Goal: Information Seeking & Learning: Learn about a topic

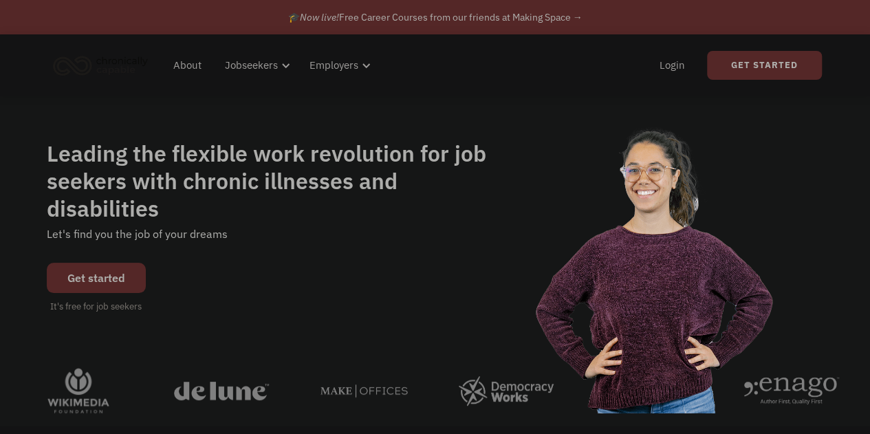
click at [100, 263] on link "Get started" at bounding box center [96, 278] width 99 height 30
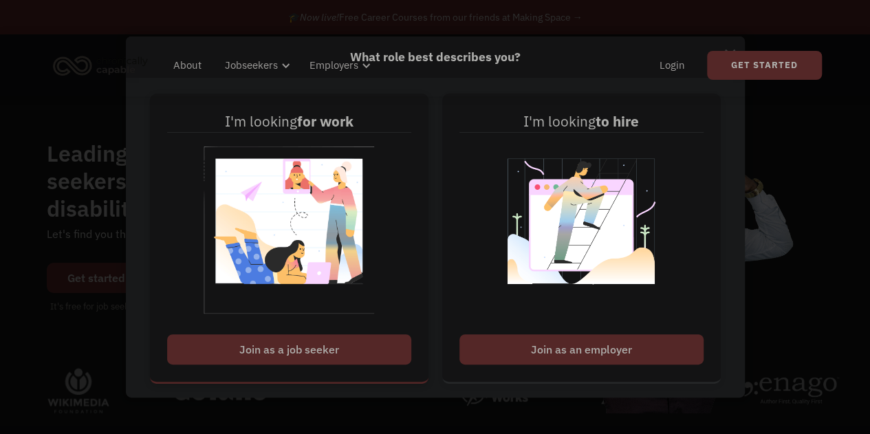
click at [294, 345] on div "Join as a job seeker" at bounding box center [289, 349] width 244 height 30
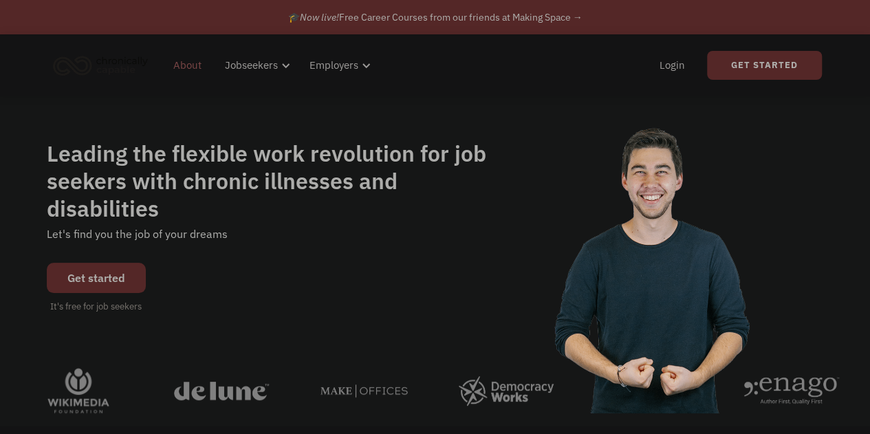
click at [183, 69] on link "About" at bounding box center [187, 65] width 45 height 44
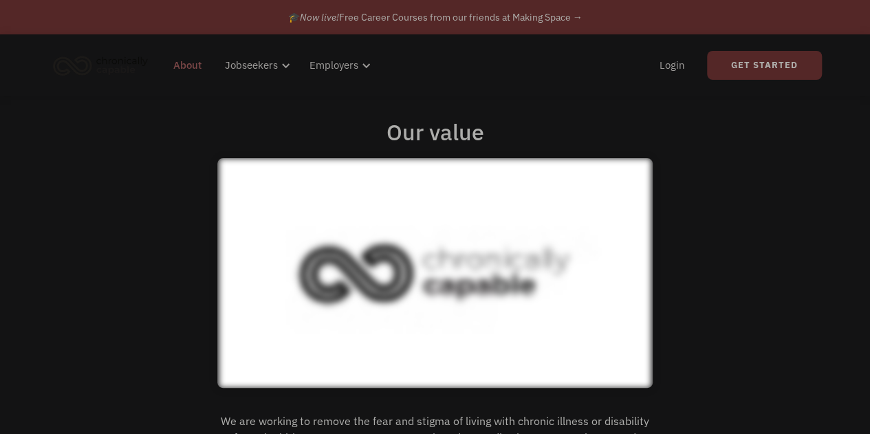
scroll to position [275, 0]
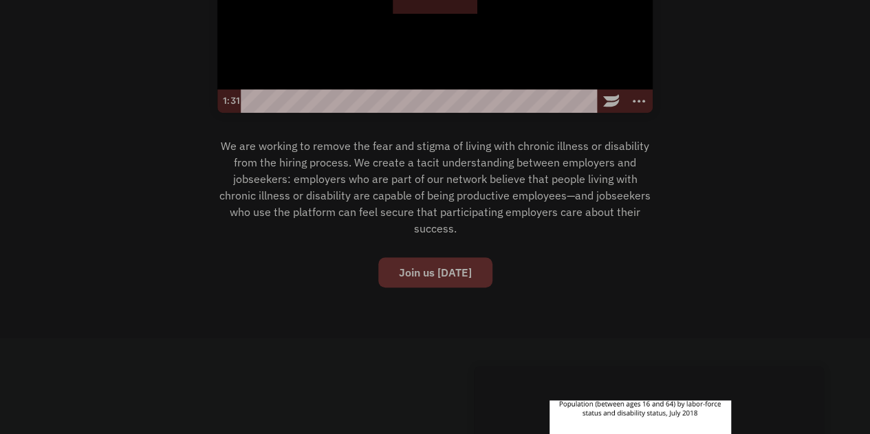
click at [552, 229] on div "We are working to remove the fear and stigma of living with chronic illness or …" at bounding box center [434, 192] width 435 height 116
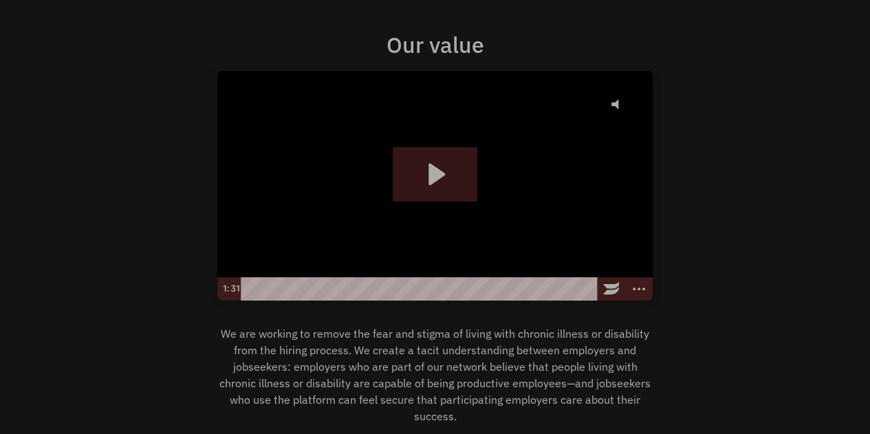
scroll to position [0, 0]
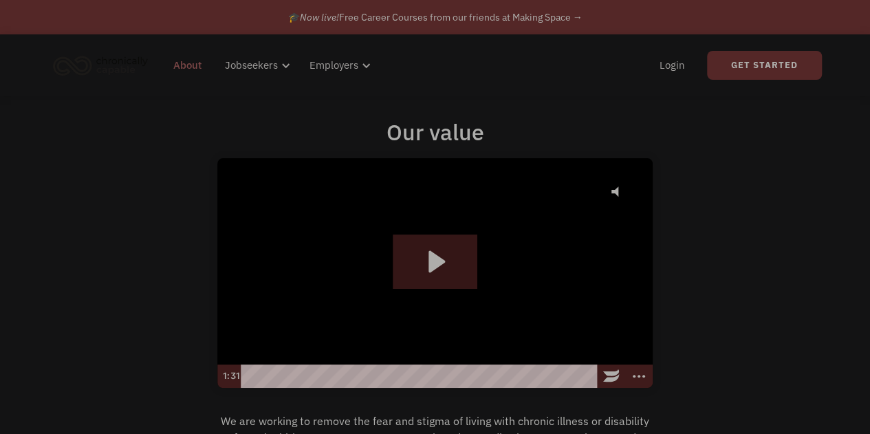
click at [601, 76] on div "Login Get Started" at bounding box center [647, 65] width 352 height 44
click at [684, 138] on div "Our value Click for sound @keyframes VOLUME_SMALL_WAVE_FLASH { 0% { opacity: 0;…" at bounding box center [435, 344] width 870 height 452
click at [89, 69] on img "home" at bounding box center [100, 65] width 103 height 30
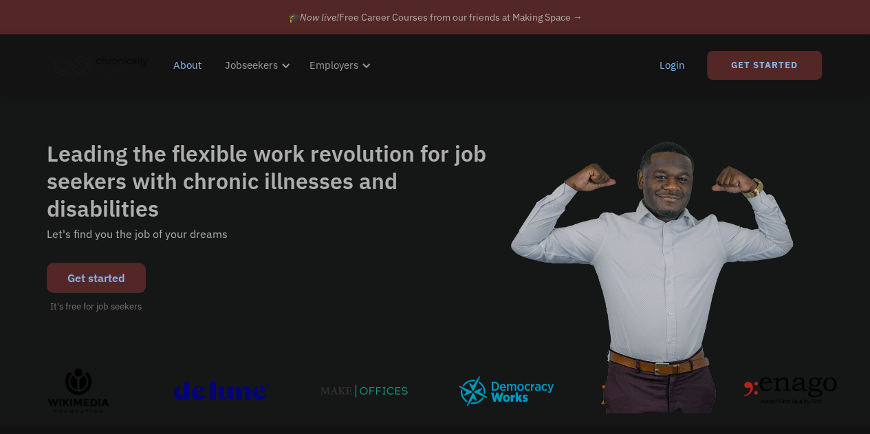
click at [339, 133] on div "Leading the flexible work revolution for job seekers with chronic illnesses and…" at bounding box center [435, 226] width 870 height 261
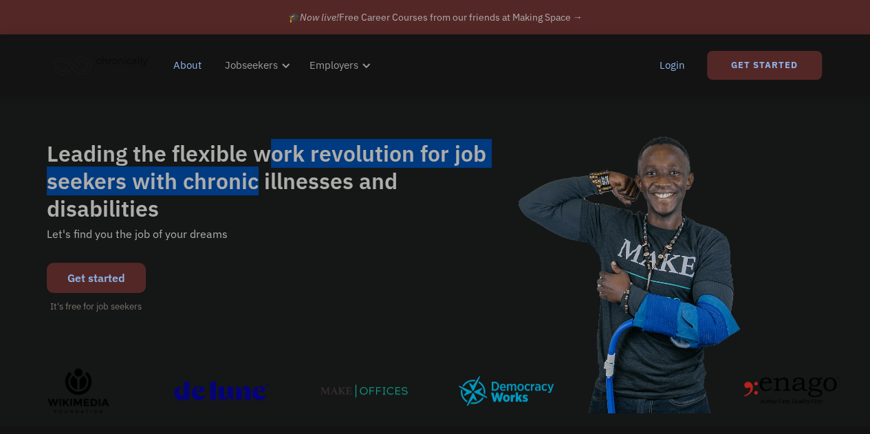
drag, startPoint x: 264, startPoint y: 158, endPoint x: 252, endPoint y: 218, distance: 61.8
click at [252, 218] on div "Leading the flexible work revolution for job seekers with chronic illnesses and…" at bounding box center [435, 227] width 777 height 174
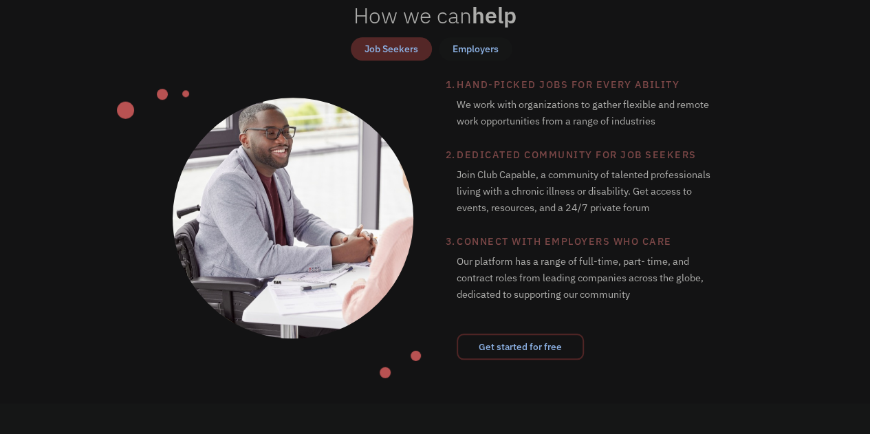
scroll to position [413, 0]
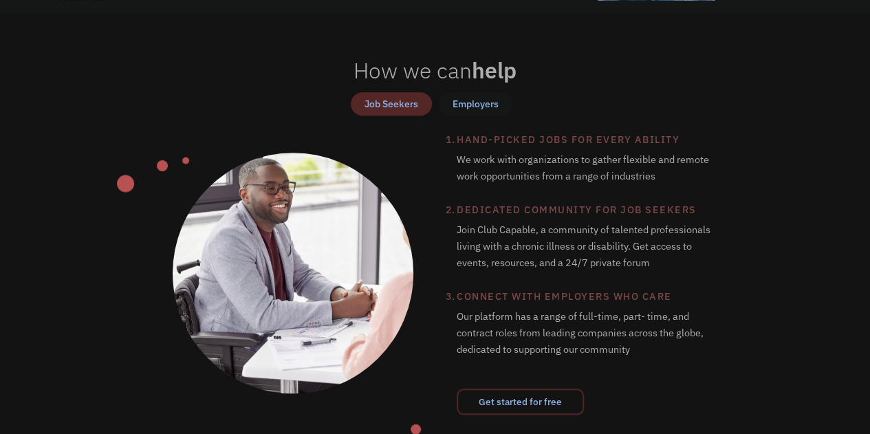
click at [387, 105] on div "Job Seekers" at bounding box center [392, 104] width 54 height 17
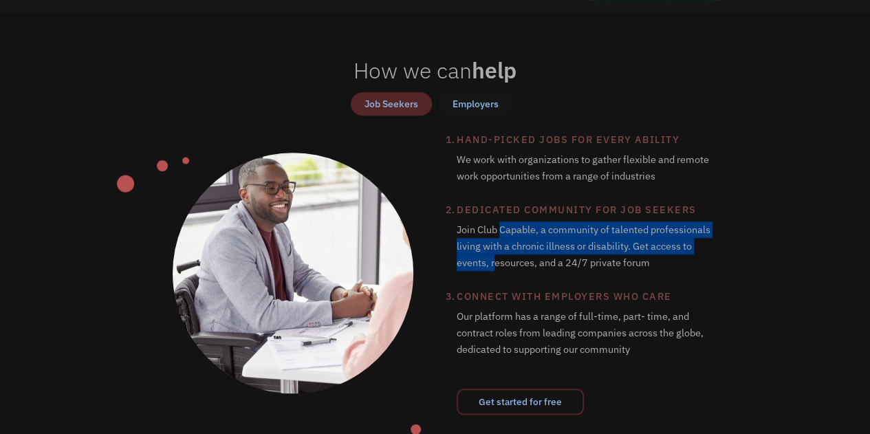
drag, startPoint x: 502, startPoint y: 229, endPoint x: 495, endPoint y: 266, distance: 37.8
click at [495, 266] on div "Join Club Capable, a community of talented professionals living with a chronic …" at bounding box center [585, 253] width 257 height 70
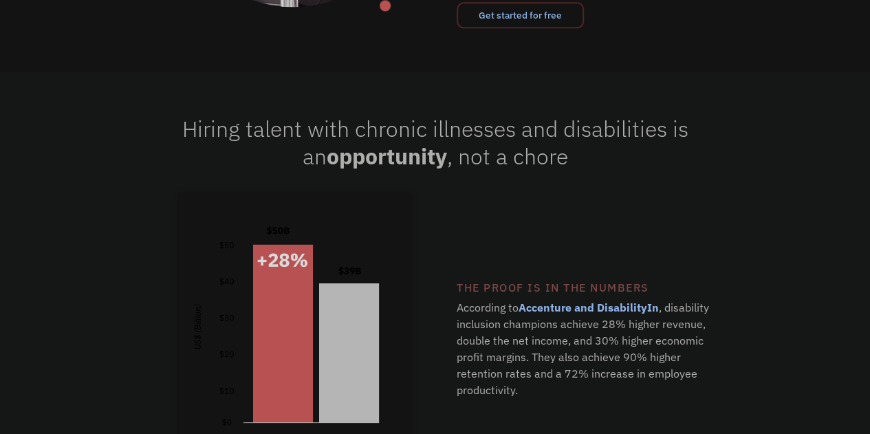
scroll to position [826, 0]
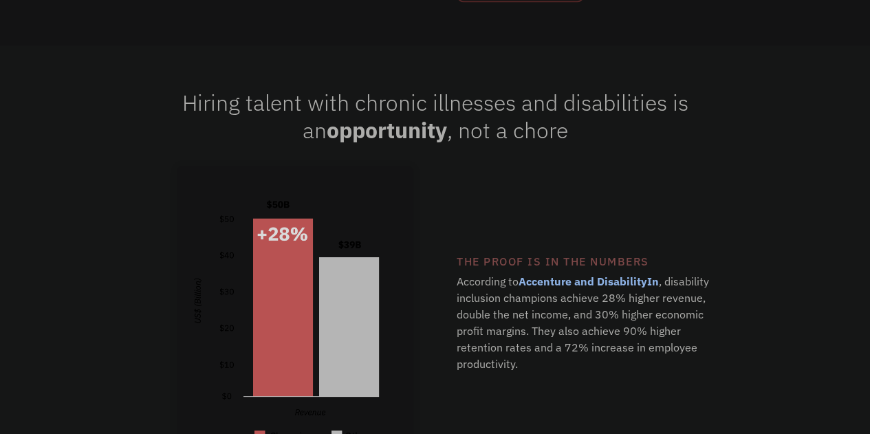
click at [466, 320] on div "According to Accenture and DisabilityIn , disability inclusion champions achiev…" at bounding box center [585, 330] width 257 height 120
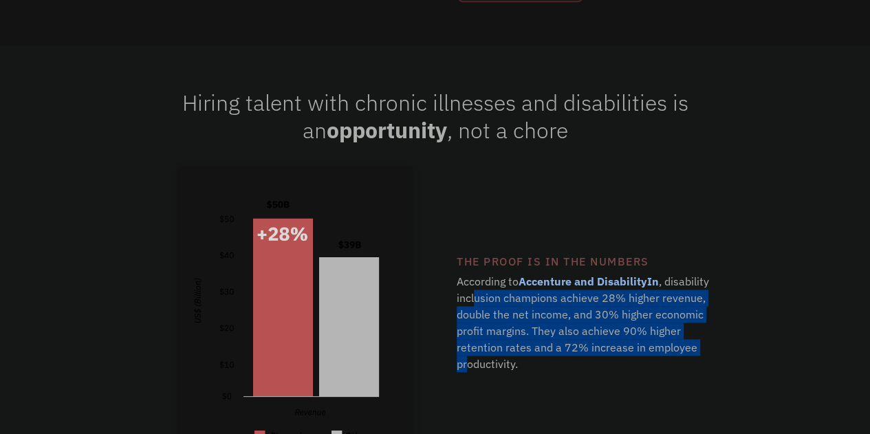
drag, startPoint x: 473, startPoint y: 301, endPoint x: 468, endPoint y: 365, distance: 64.2
click at [468, 365] on div "According to Accenture and DisabilityIn , disability inclusion champions achiev…" at bounding box center [585, 330] width 257 height 120
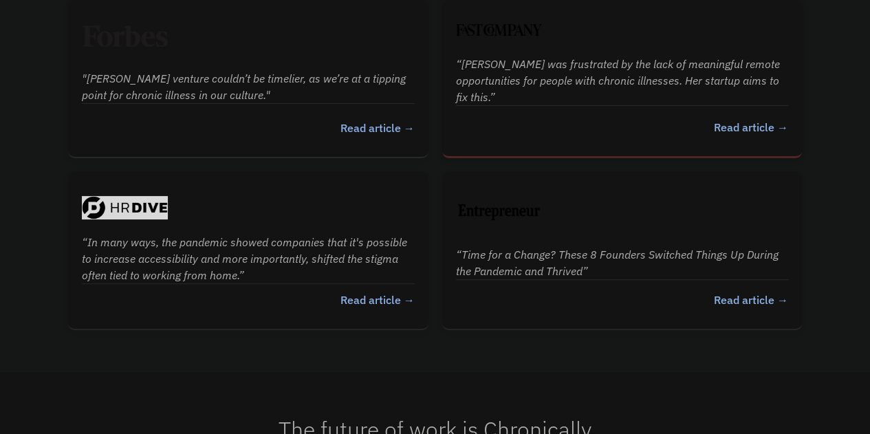
scroll to position [2661, 0]
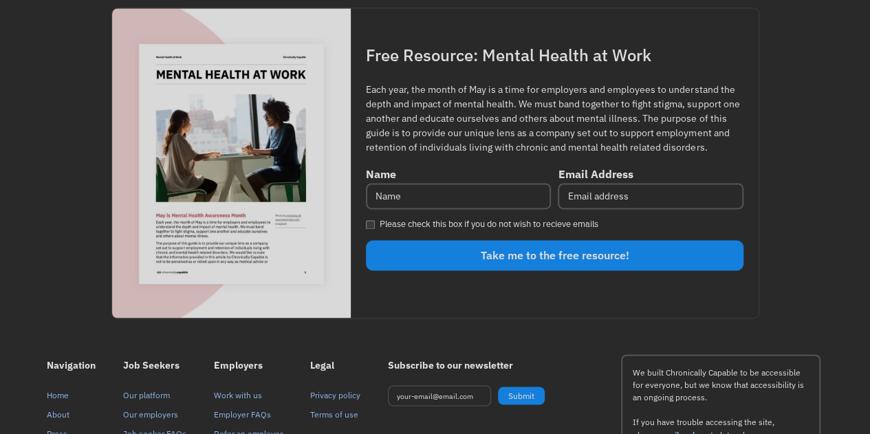
scroll to position [3645, 0]
